Goal: Task Accomplishment & Management: Use online tool/utility

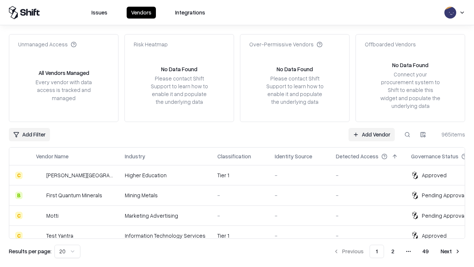
click at [371, 134] on link "Add Vendor" at bounding box center [371, 134] width 46 height 13
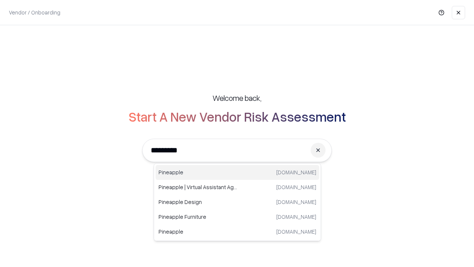
click at [237, 172] on div "Pineapple [DOMAIN_NAME]" at bounding box center [238, 172] width 164 height 15
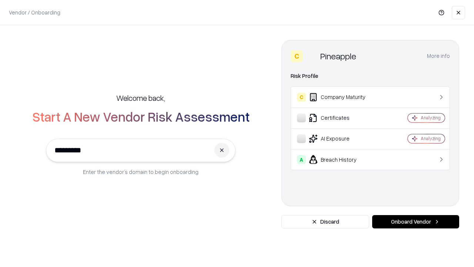
type input "*********"
click at [415, 221] on button "Onboard Vendor" at bounding box center [415, 221] width 87 height 13
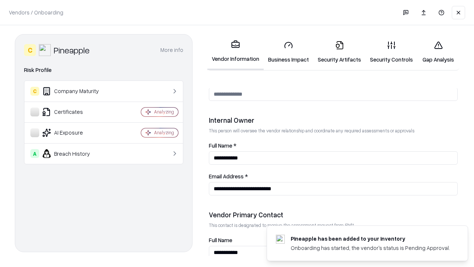
scroll to position [384, 0]
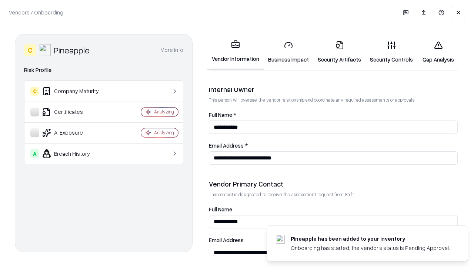
click at [339, 52] on link "Security Artifacts" at bounding box center [339, 52] width 52 height 34
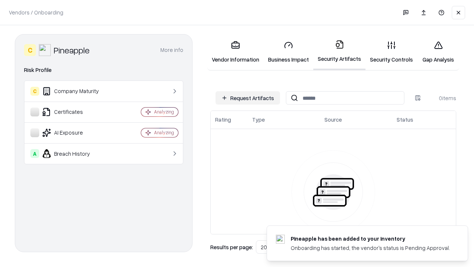
click at [248, 98] on button "Request Artifacts" at bounding box center [247, 97] width 64 height 13
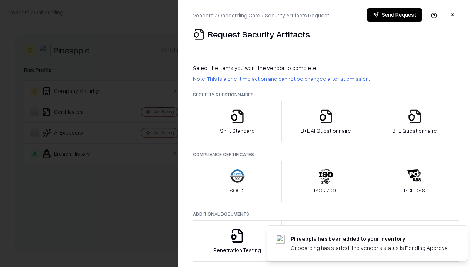
click at [414, 121] on icon "button" at bounding box center [414, 116] width 15 height 15
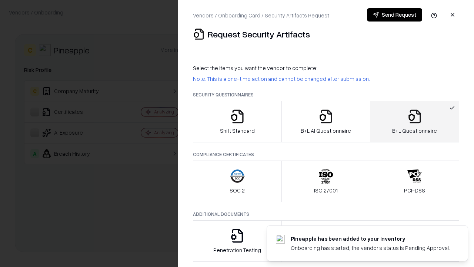
click at [325, 121] on icon "button" at bounding box center [325, 116] width 15 height 15
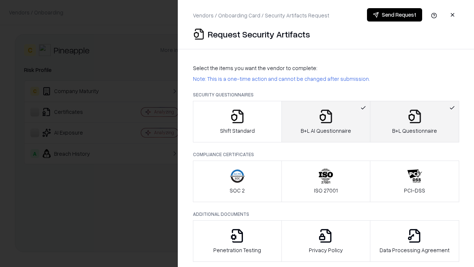
click at [394, 15] on button "Send Request" at bounding box center [394, 14] width 55 height 13
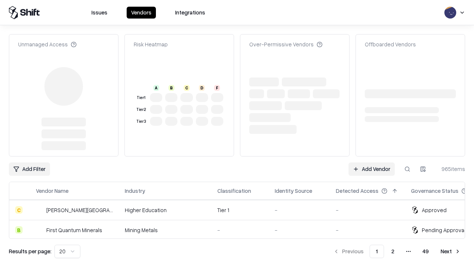
click at [371, 162] on link "Add Vendor" at bounding box center [371, 168] width 46 height 13
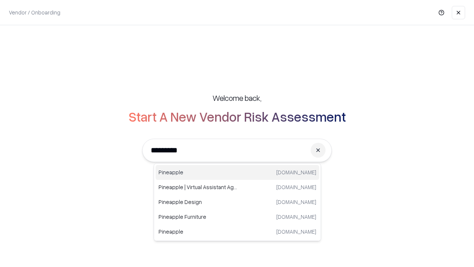
click at [237, 172] on div "Pineapple [DOMAIN_NAME]" at bounding box center [238, 172] width 164 height 15
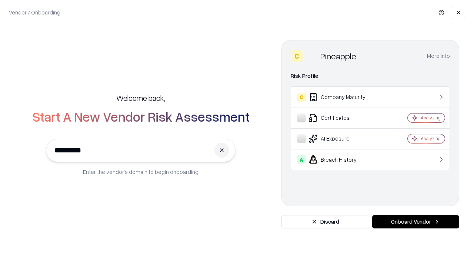
type input "*********"
click at [415, 221] on button "Onboard Vendor" at bounding box center [415, 221] width 87 height 13
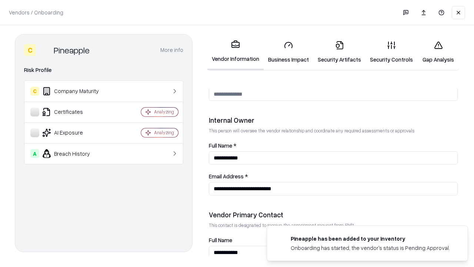
scroll to position [384, 0]
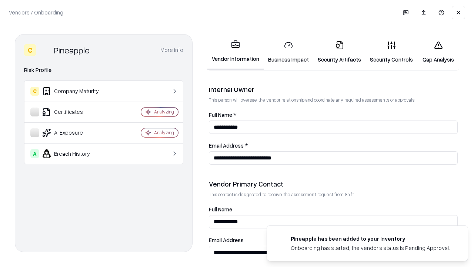
click at [438, 52] on link "Gap Analysis" at bounding box center [438, 52] width 42 height 34
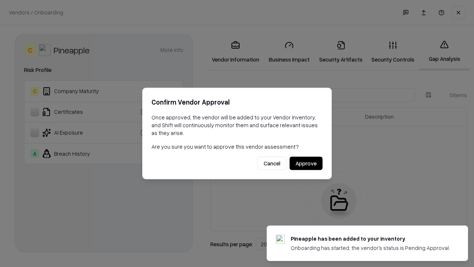
click at [306, 163] on button "Approve" at bounding box center [306, 163] width 33 height 13
